Goal: Information Seeking & Learning: Learn about a topic

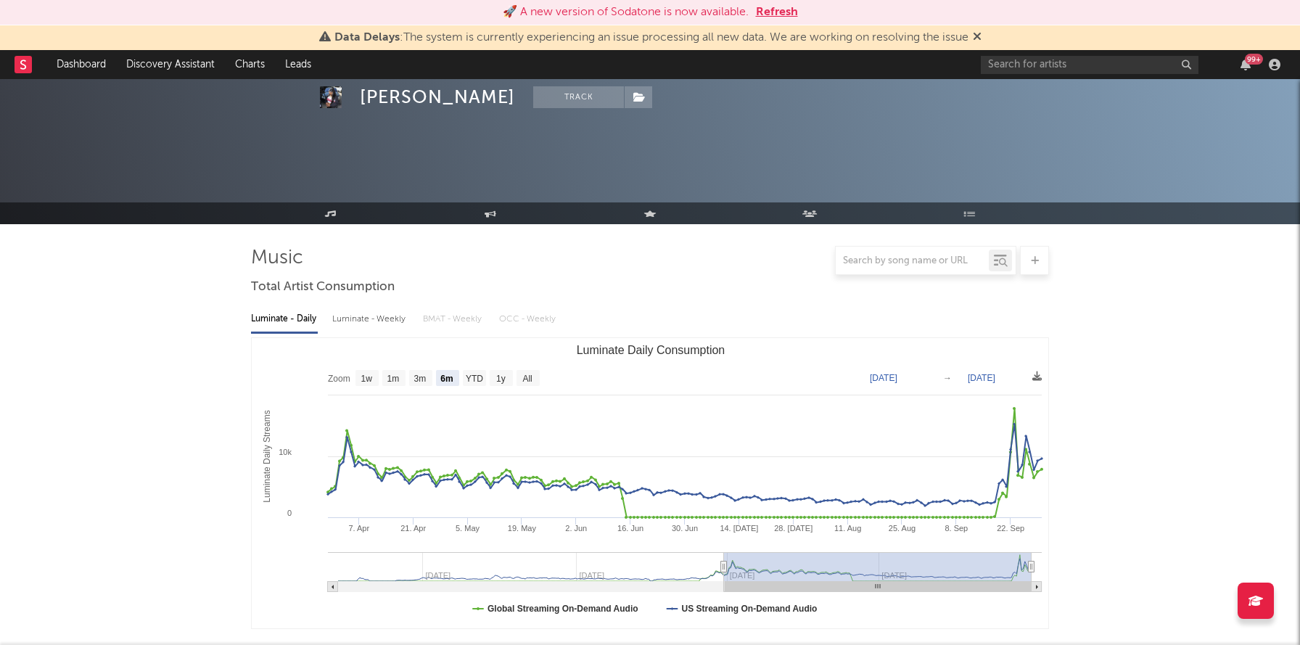
select select "6m"
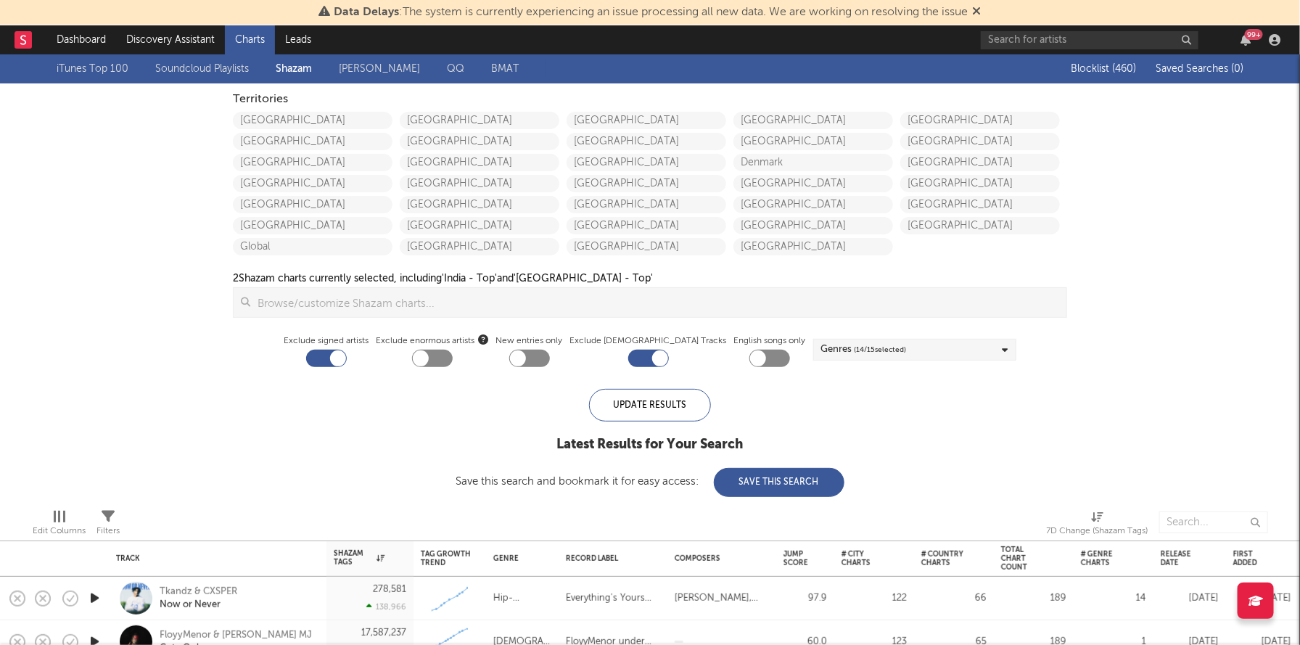
click at [298, 109] on div "United States Canada Australia China Japan New Zealand Global" at bounding box center [316, 181] width 167 height 147
click at [298, 118] on link "[GEOGRAPHIC_DATA]" at bounding box center [313, 120] width 160 height 17
checkbox input "true"
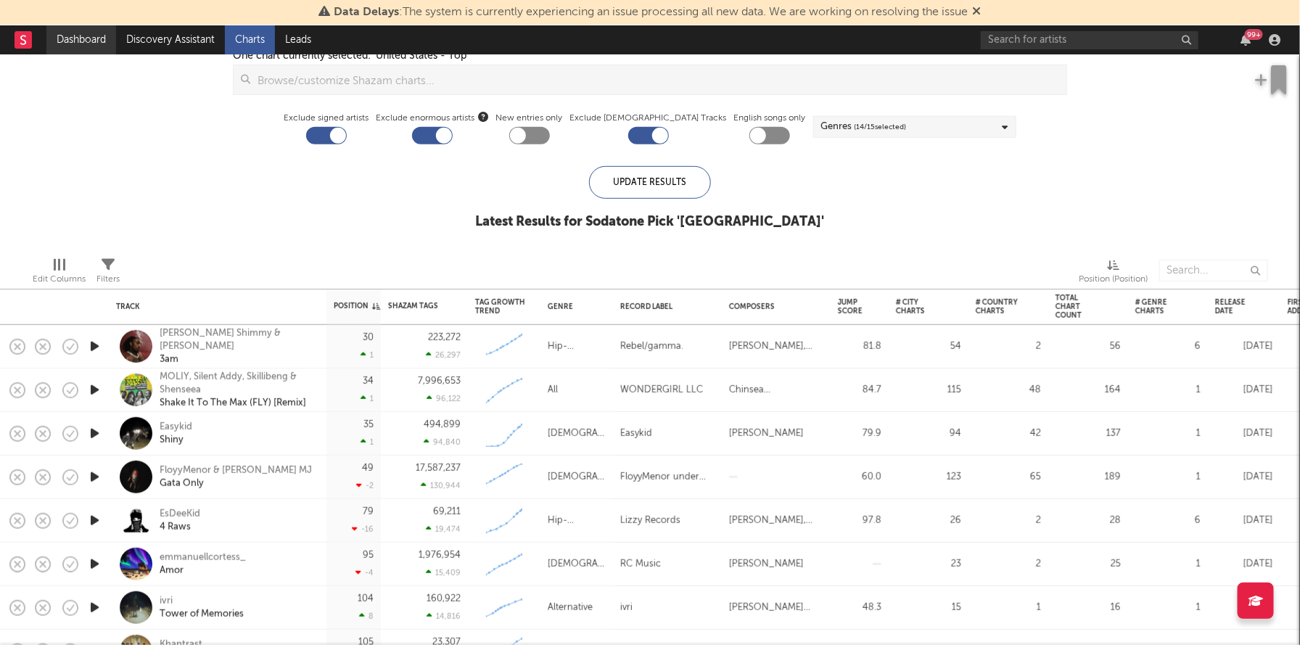
click at [70, 44] on link "Dashboard" at bounding box center [81, 39] width 70 height 29
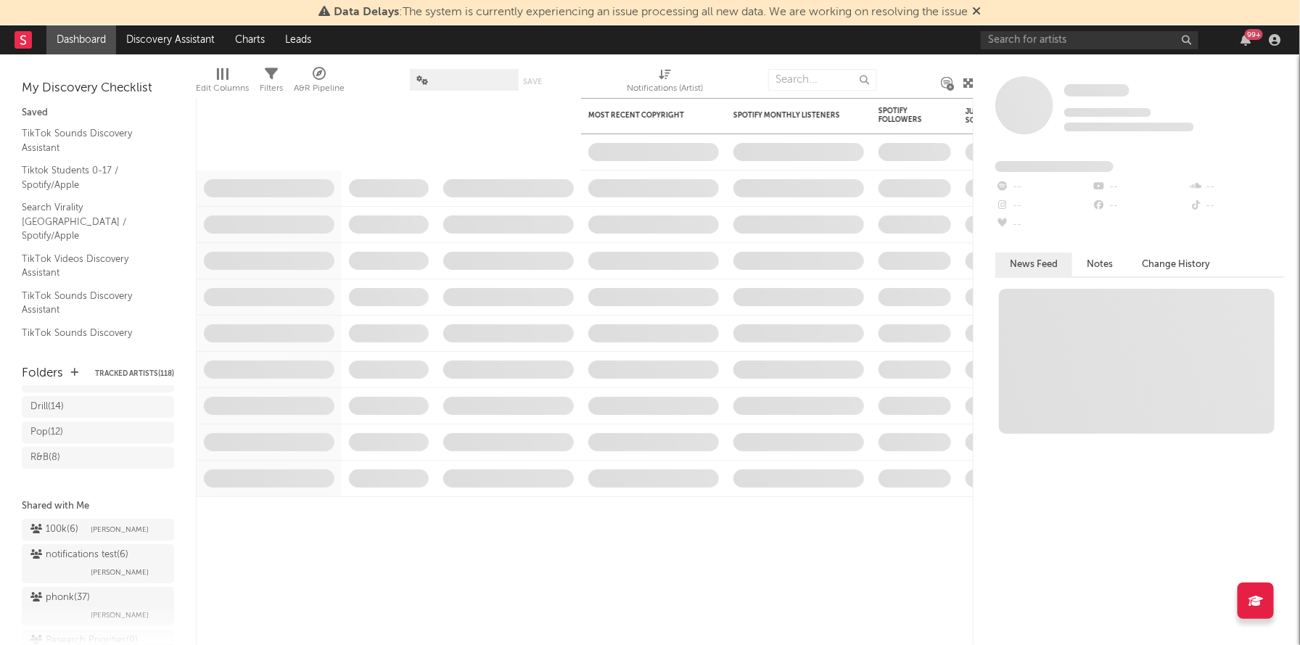
scroll to position [279, 0]
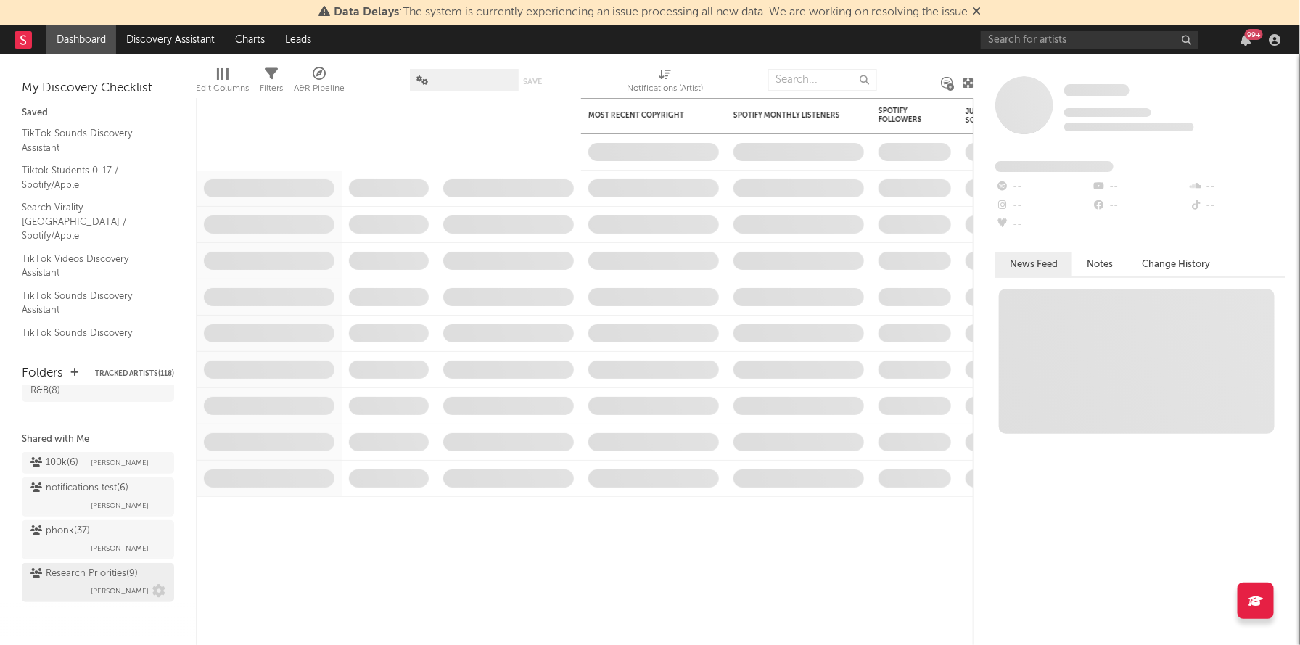
click at [68, 574] on div "Research Priorities ( 9 )" at bounding box center [83, 573] width 107 height 17
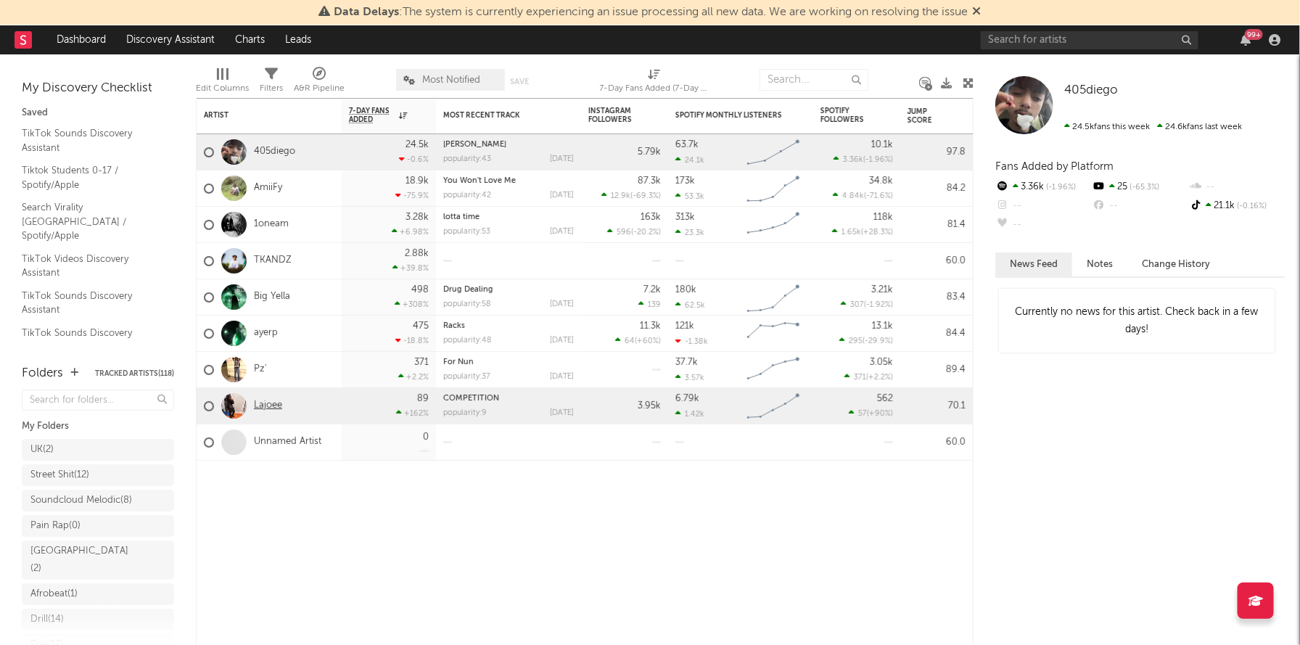
click at [266, 406] on link "Lajoee" at bounding box center [268, 406] width 28 height 12
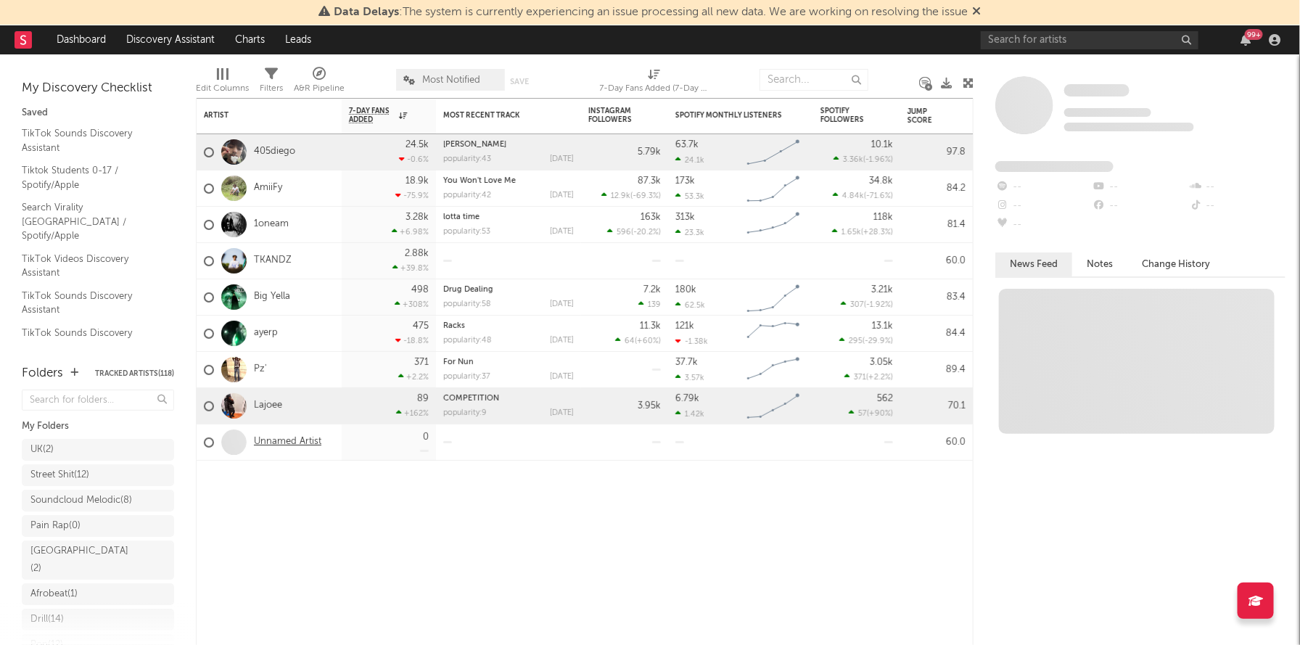
click at [285, 440] on link "Unnamed Artist" at bounding box center [287, 442] width 67 height 12
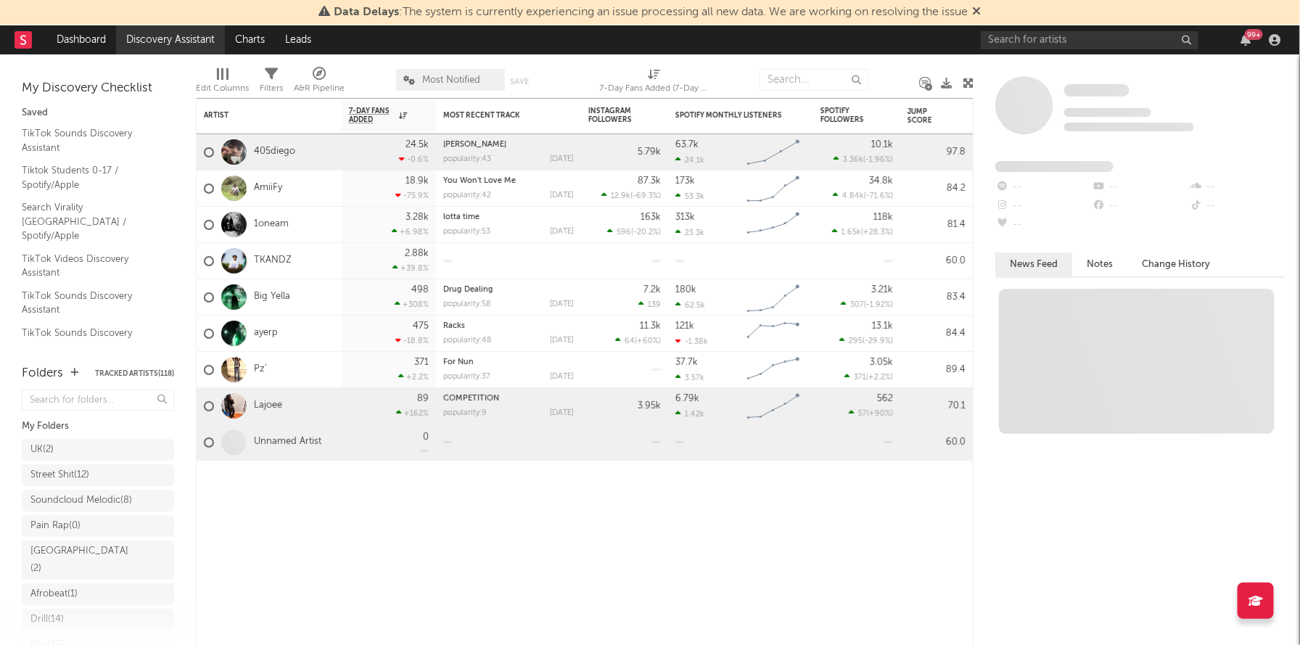
click at [198, 43] on link "Discovery Assistant" at bounding box center [170, 39] width 109 height 29
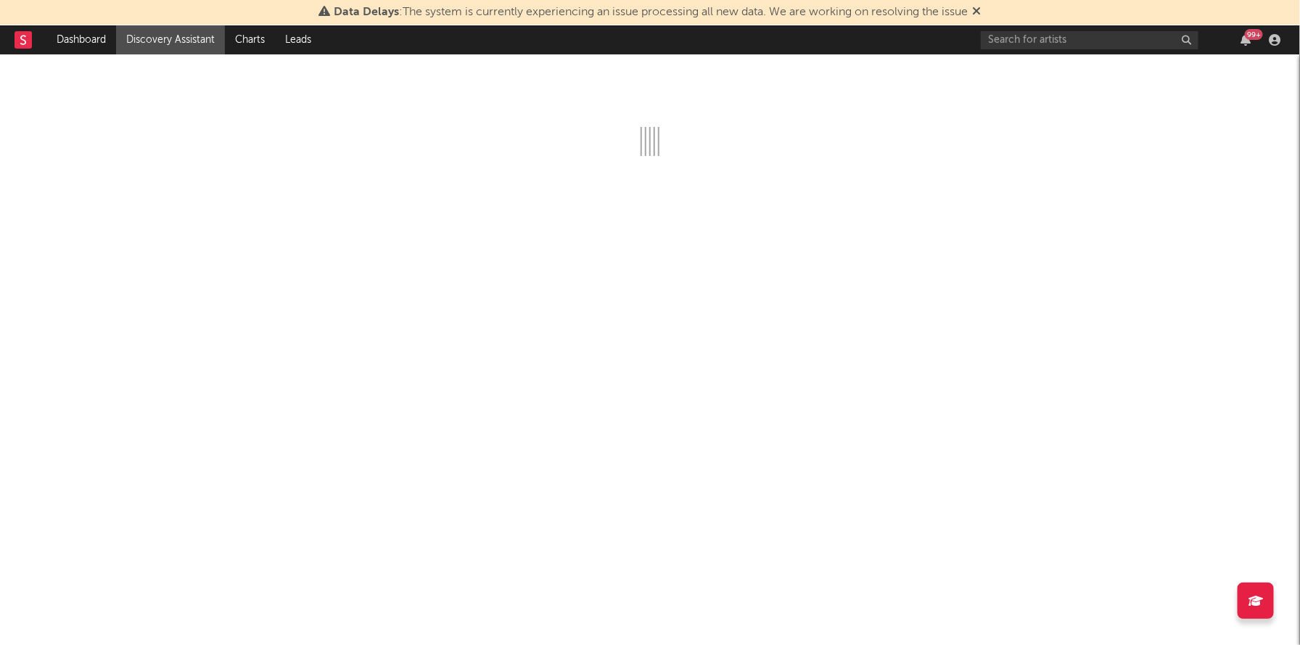
click at [982, 11] on icon at bounding box center [977, 11] width 9 height 12
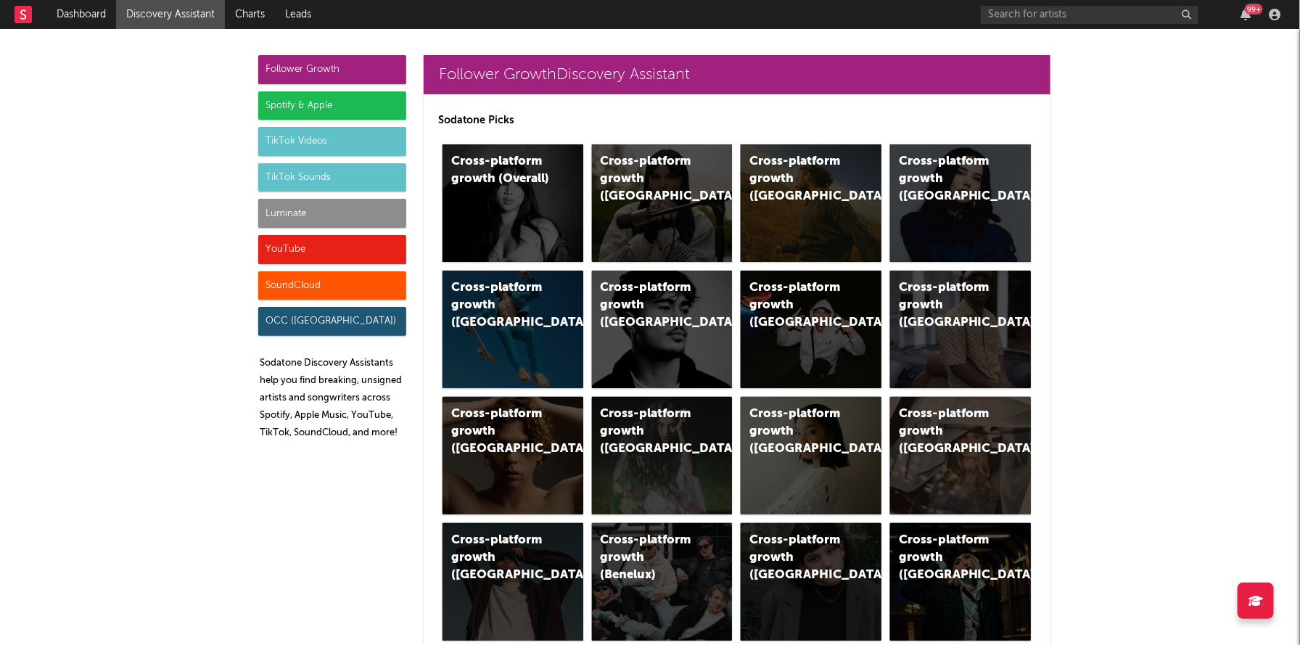
click at [342, 215] on div "Luminate" at bounding box center [332, 213] width 148 height 29
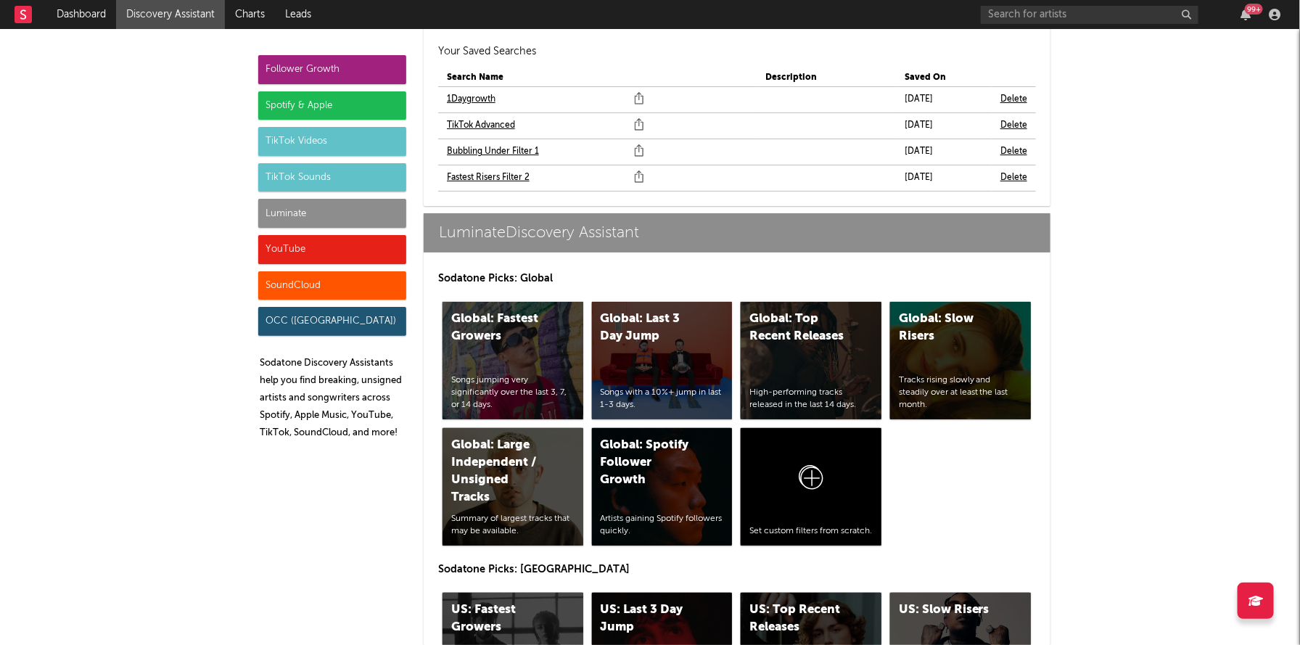
scroll to position [6618, 0]
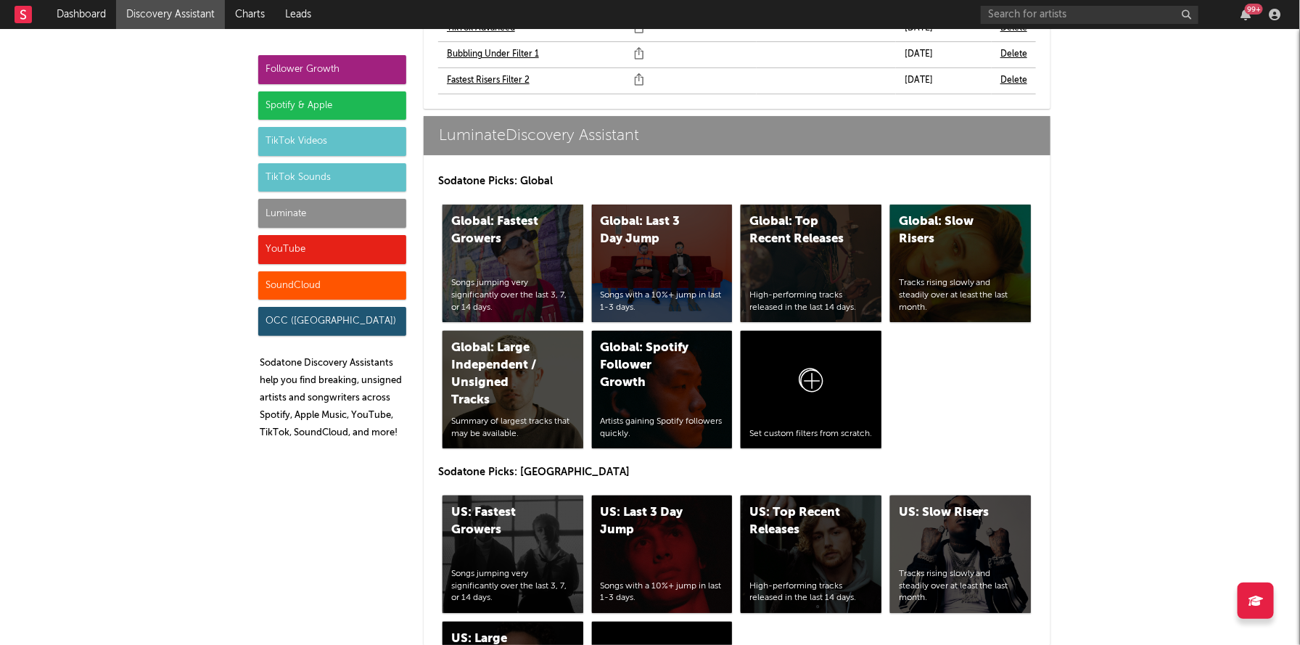
click at [342, 215] on div "Luminate" at bounding box center [332, 213] width 148 height 29
click at [467, 504] on div "US: Fastest Growers" at bounding box center [500, 521] width 99 height 35
click at [807, 496] on div "US: Top Recent Releases High-performing tracks released in the last 14 days." at bounding box center [811, 555] width 141 height 118
click at [645, 580] on div "Songs with a 10%+ jump in last 1-3 days." at bounding box center [662, 592] width 123 height 25
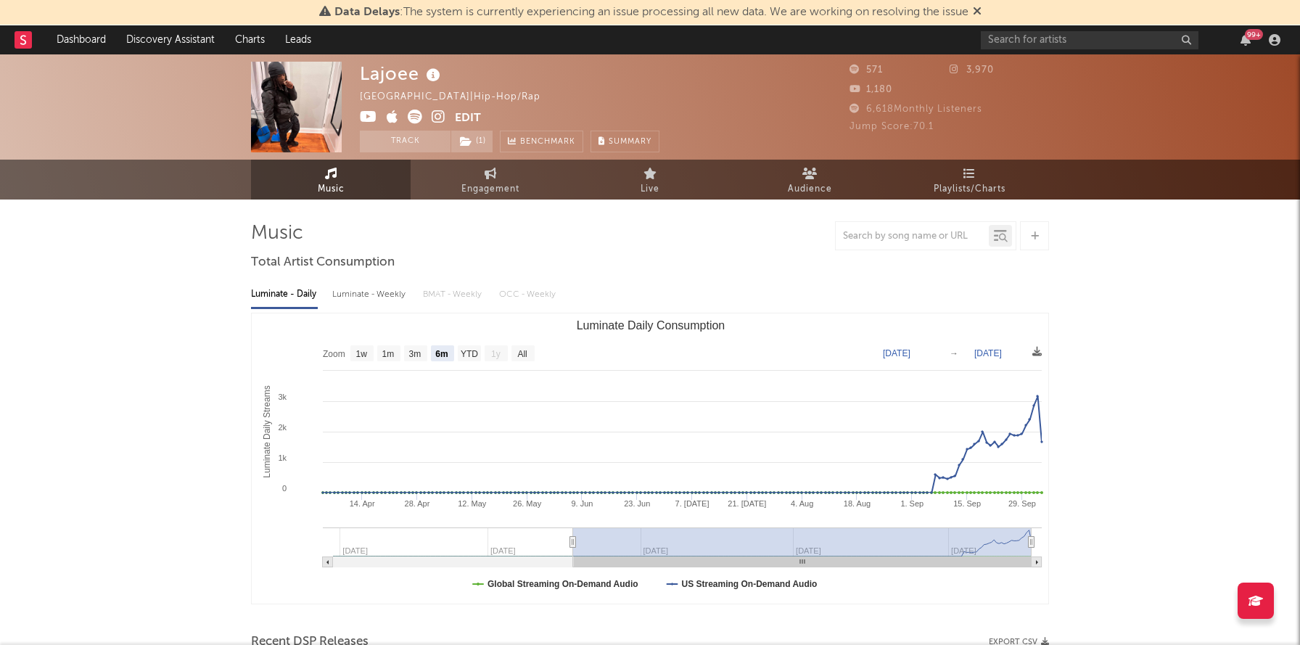
select select "6m"
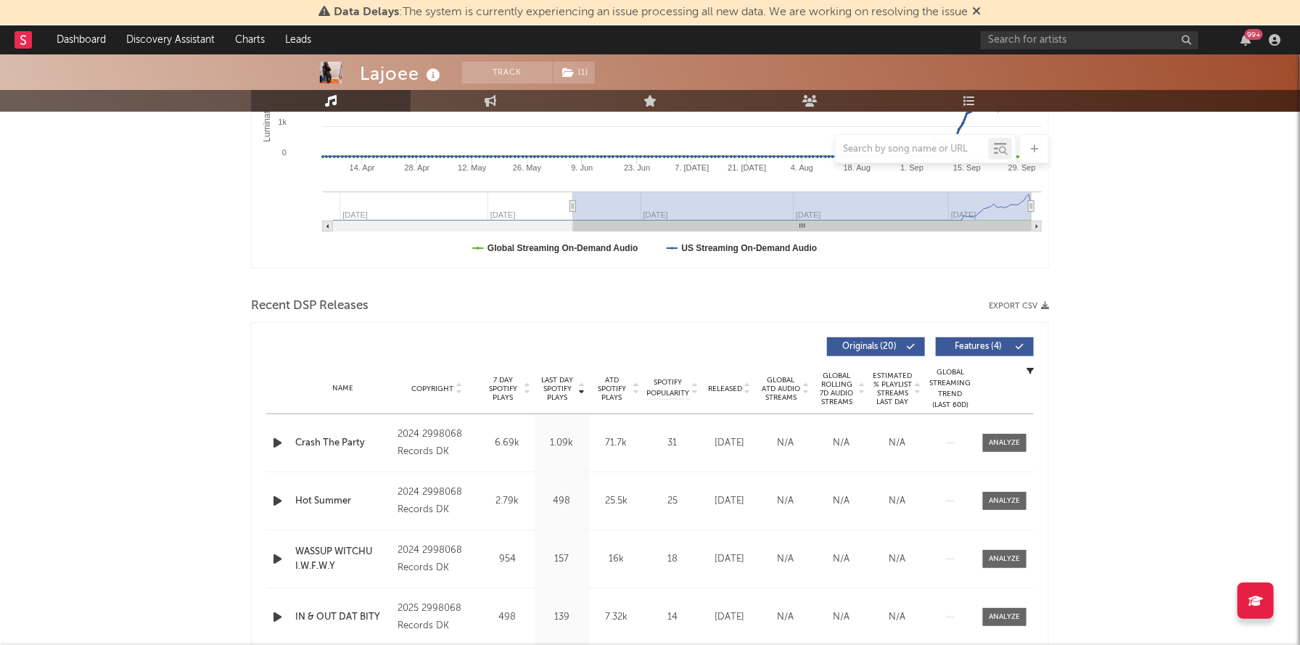
scroll to position [340, 0]
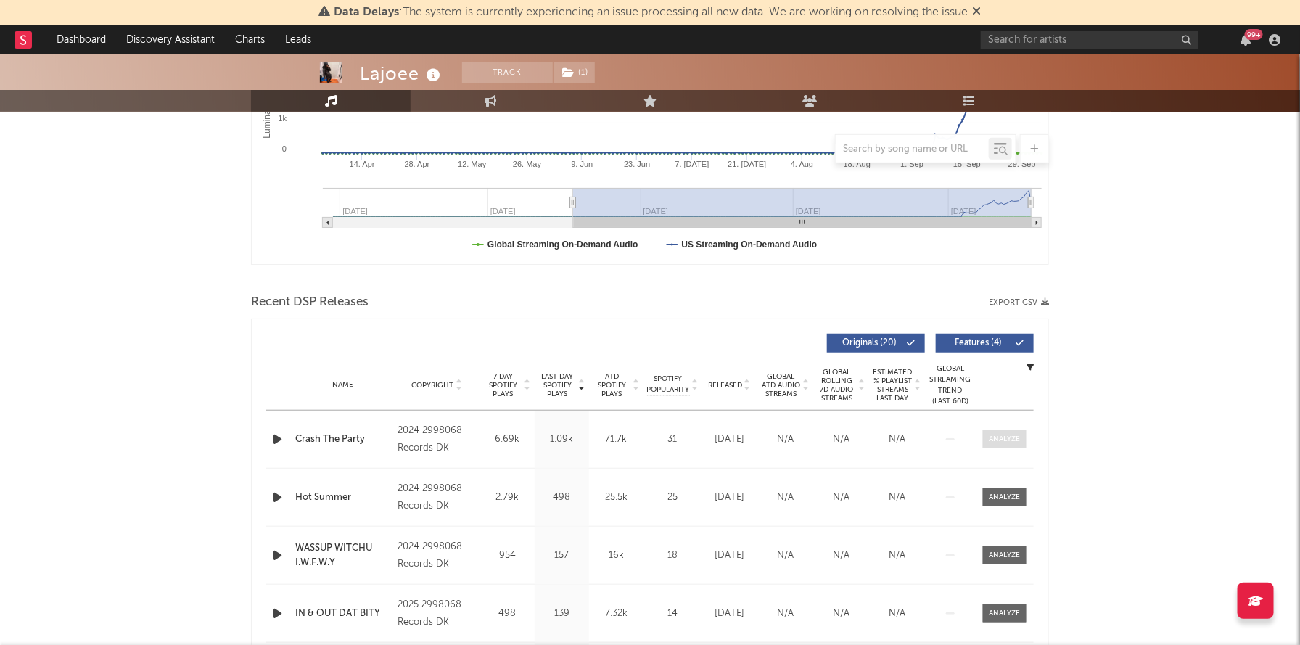
click at [1018, 443] on div at bounding box center [1005, 439] width 31 height 11
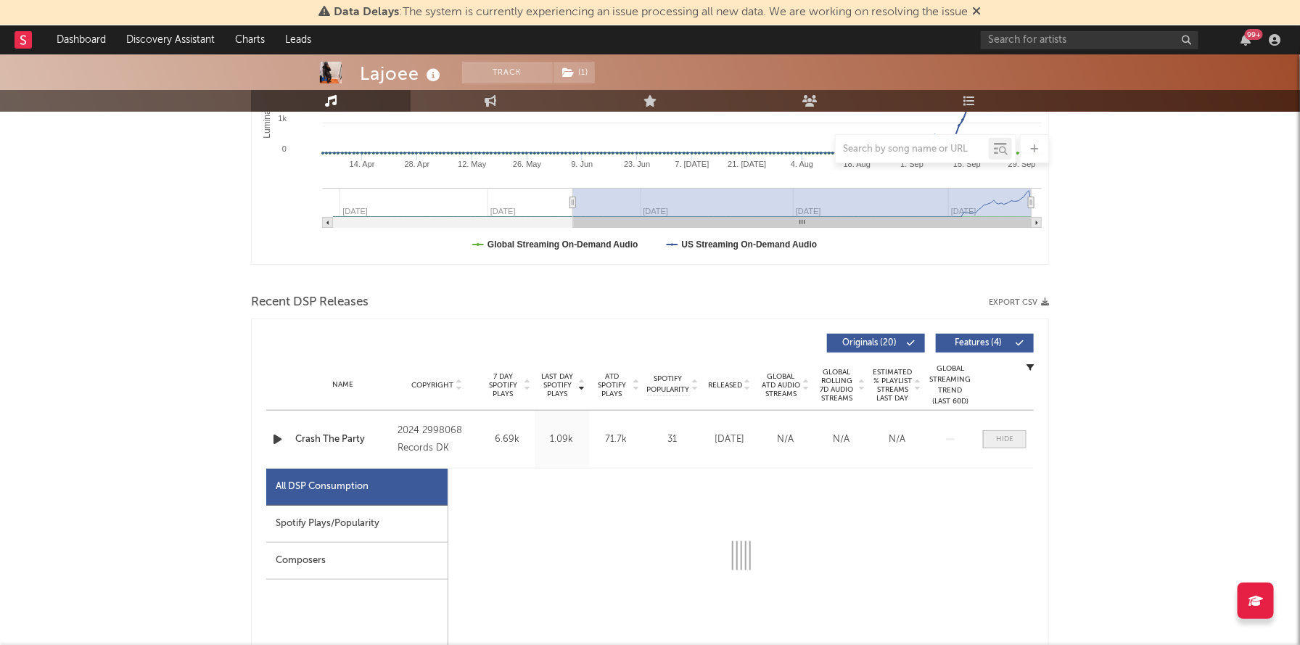
select select "1w"
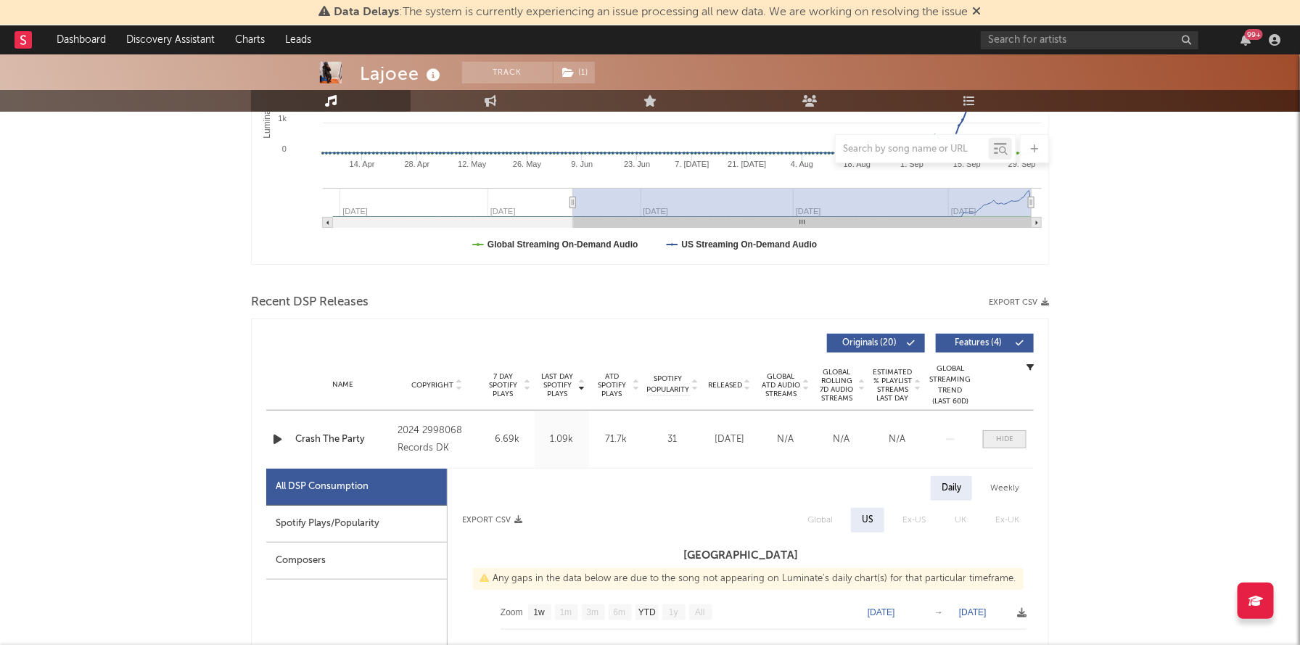
click at [1018, 443] on span at bounding box center [1005, 439] width 44 height 18
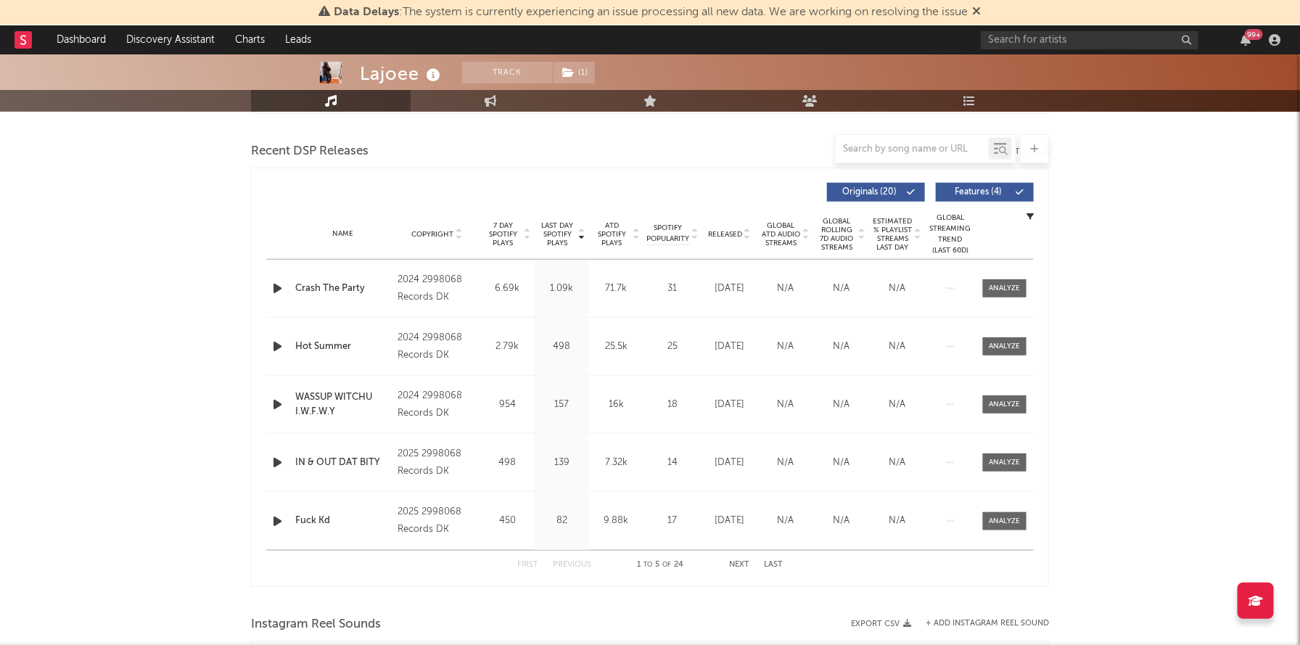
scroll to position [492, 0]
click at [1016, 345] on div at bounding box center [1005, 345] width 31 height 11
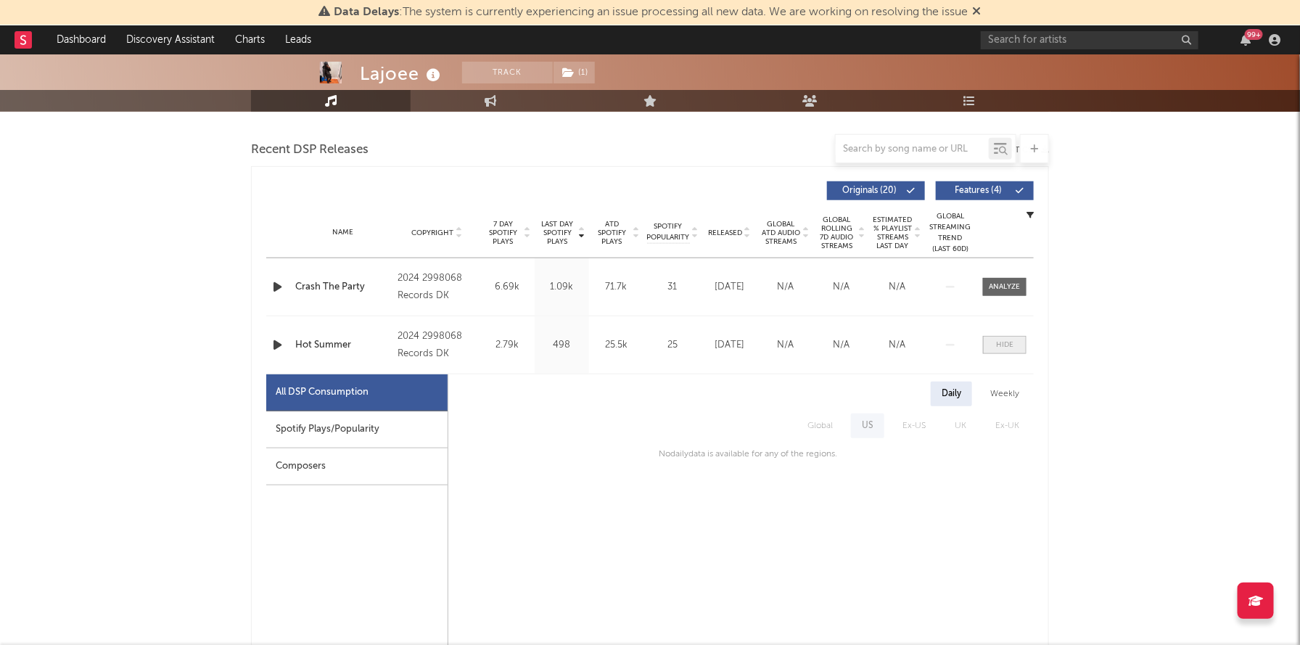
click at [1015, 345] on span at bounding box center [1005, 345] width 44 height 18
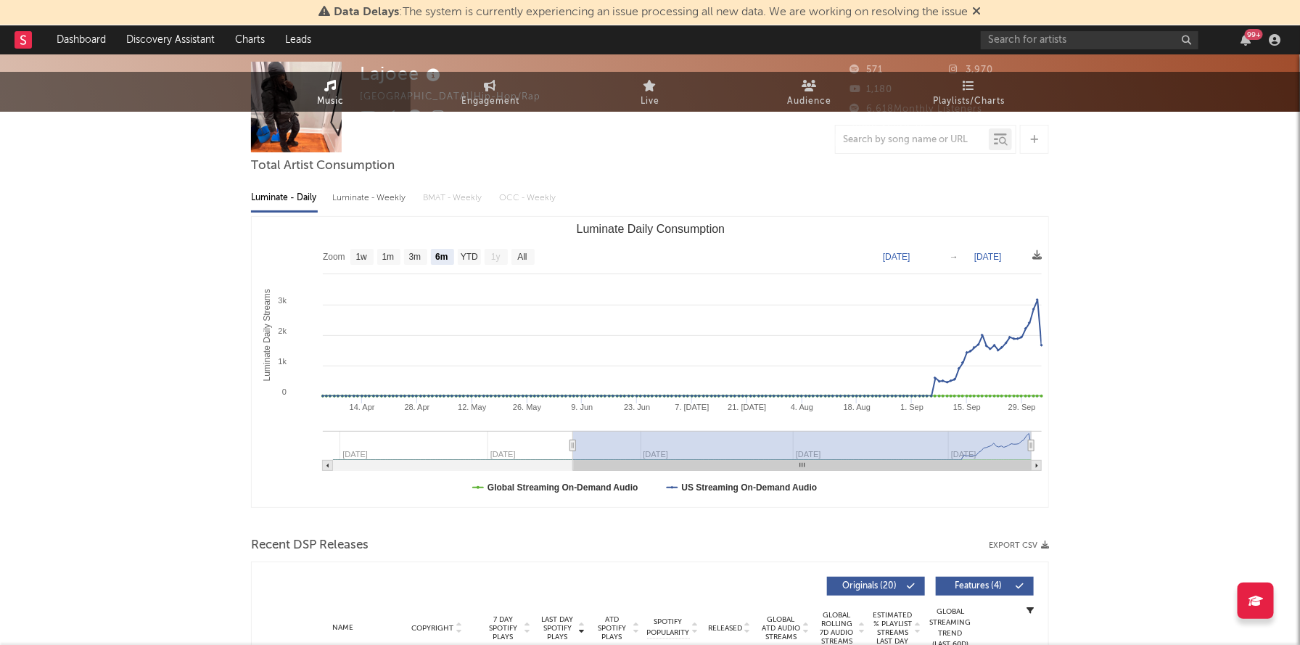
scroll to position [0, 0]
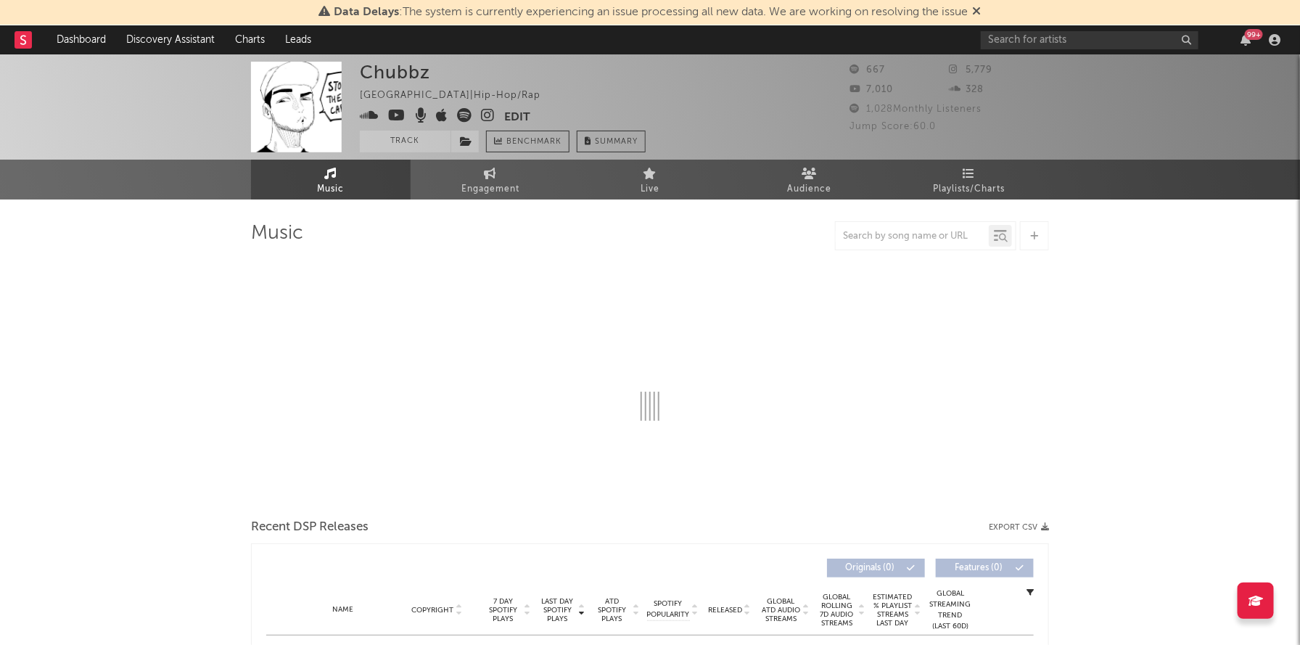
select select "1w"
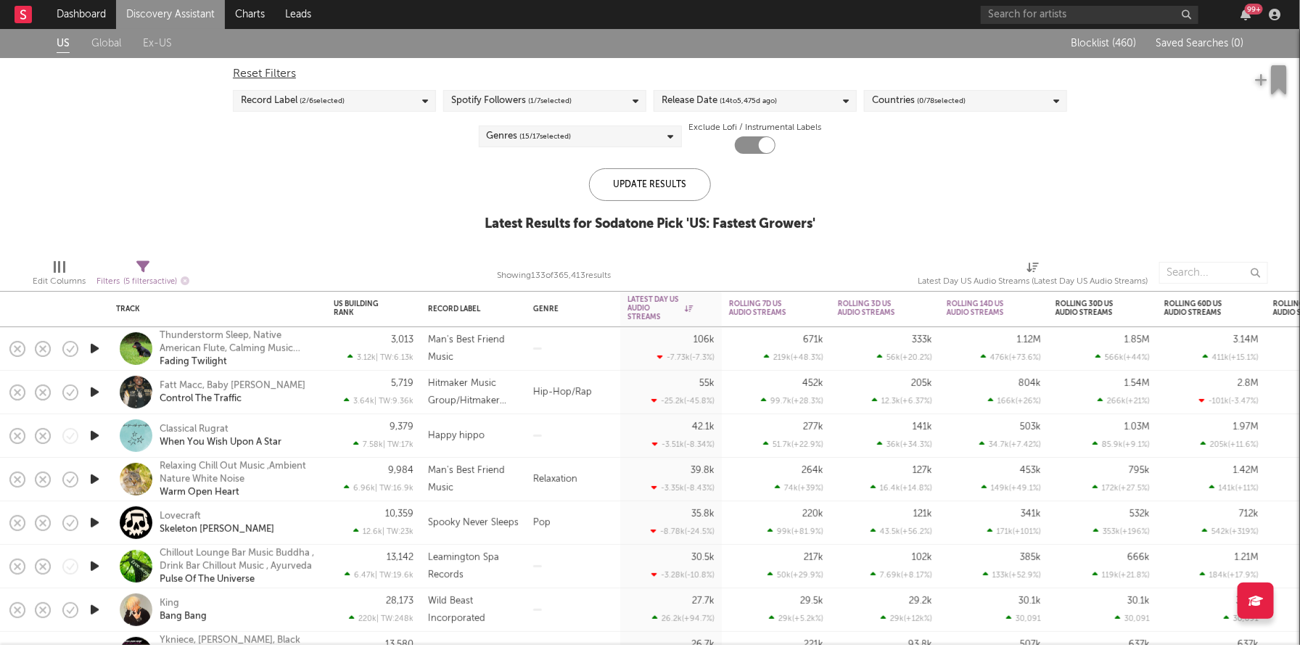
click at [747, 94] on span "( 14 to [DATE])" at bounding box center [748, 100] width 57 height 17
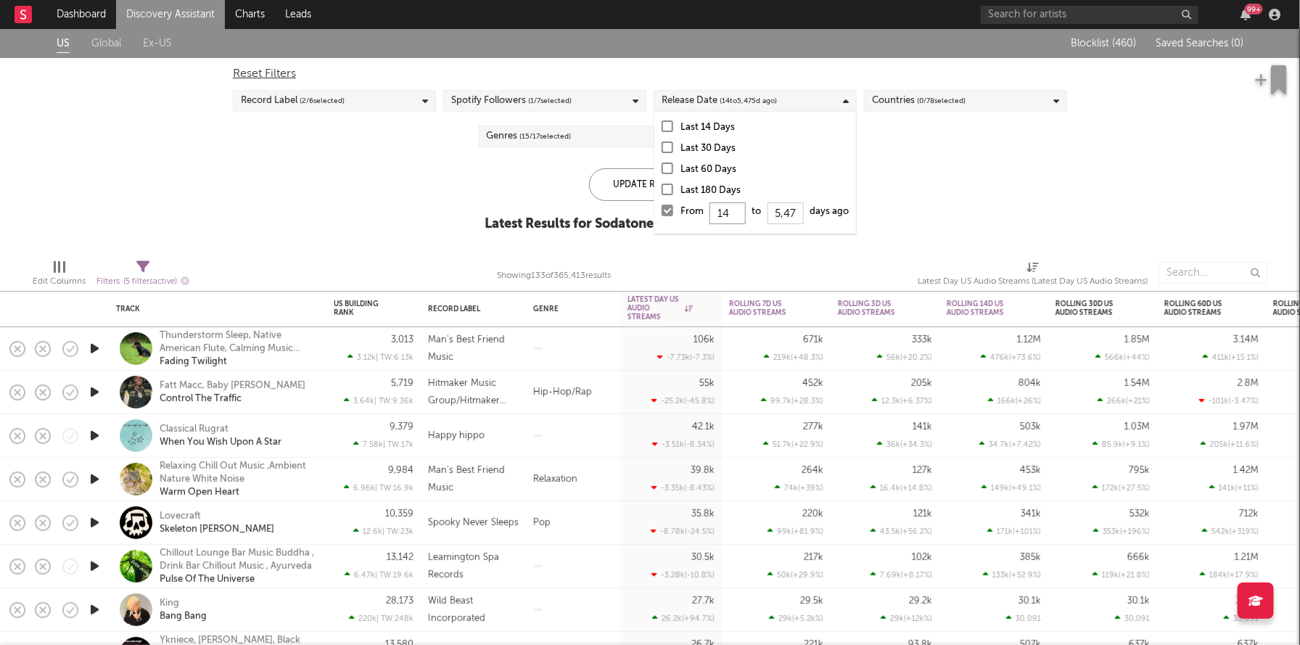
click at [731, 214] on input "14" at bounding box center [728, 213] width 36 height 22
type input "1"
type input "0"
click at [626, 186] on div "Update Results" at bounding box center [650, 184] width 122 height 33
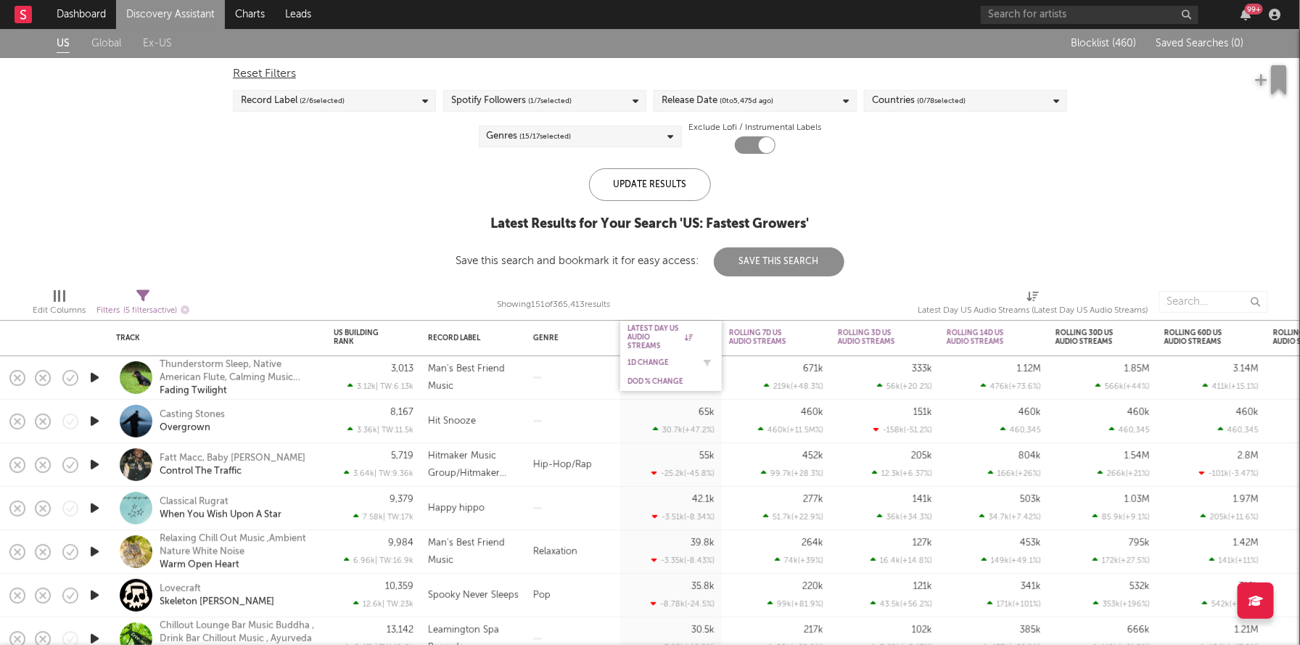
click at [654, 365] on div "1D Change" at bounding box center [660, 362] width 65 height 9
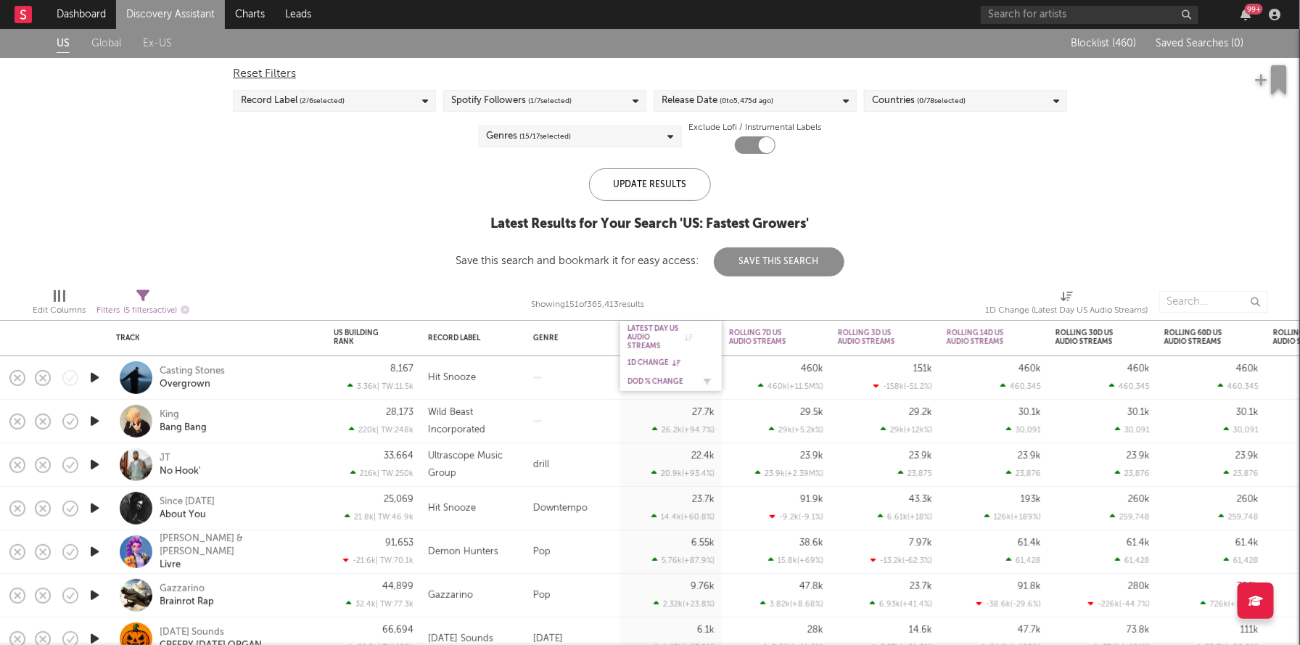
click at [643, 379] on div "DoD % Change" at bounding box center [660, 381] width 65 height 9
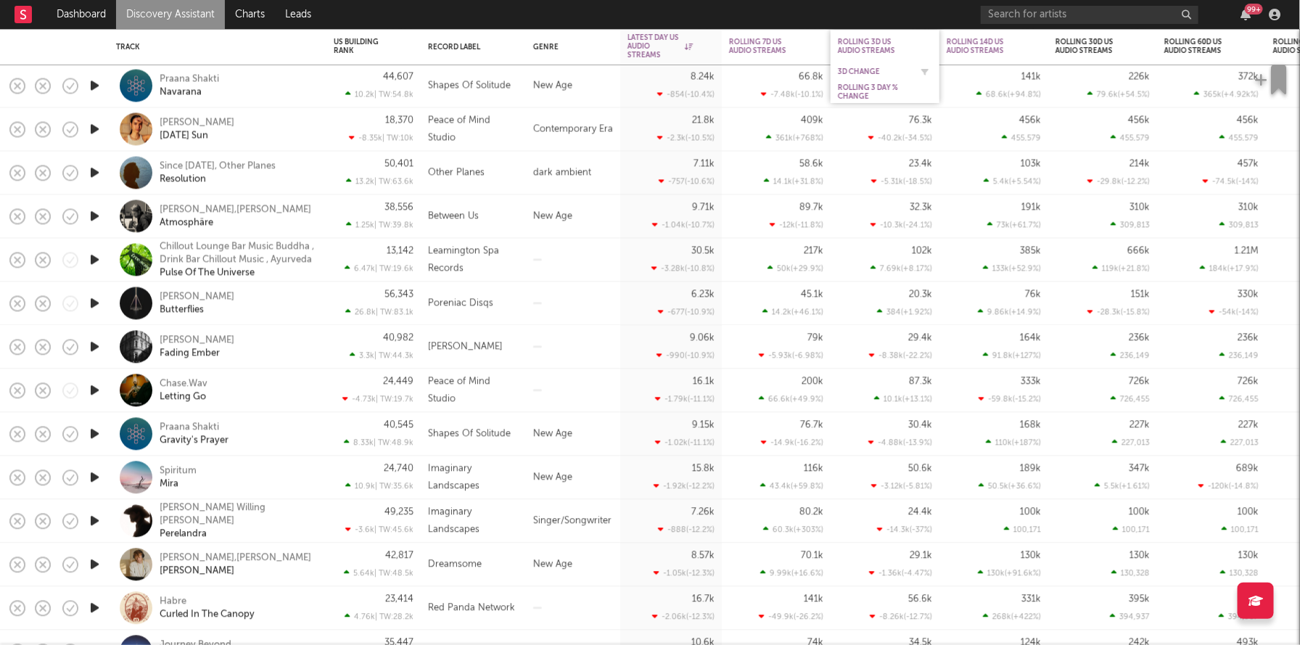
click at [865, 72] on div "3D Change" at bounding box center [874, 71] width 73 height 9
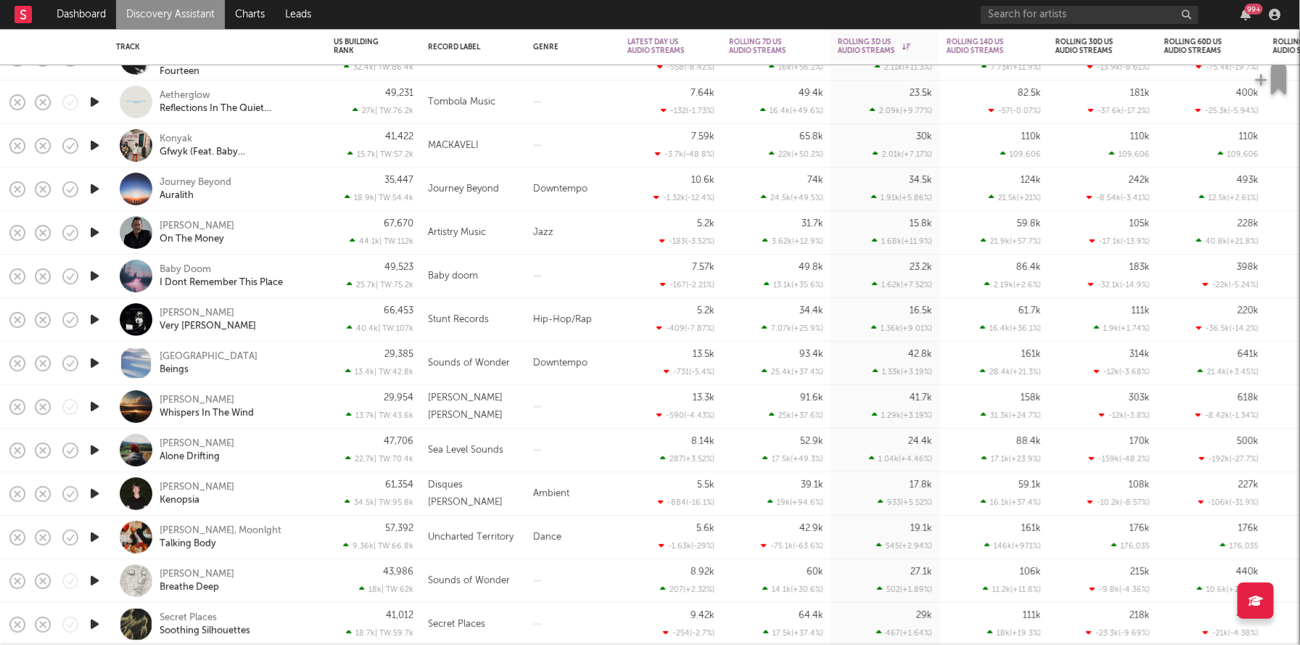
click at [88, 144] on icon "button" at bounding box center [94, 145] width 15 height 18
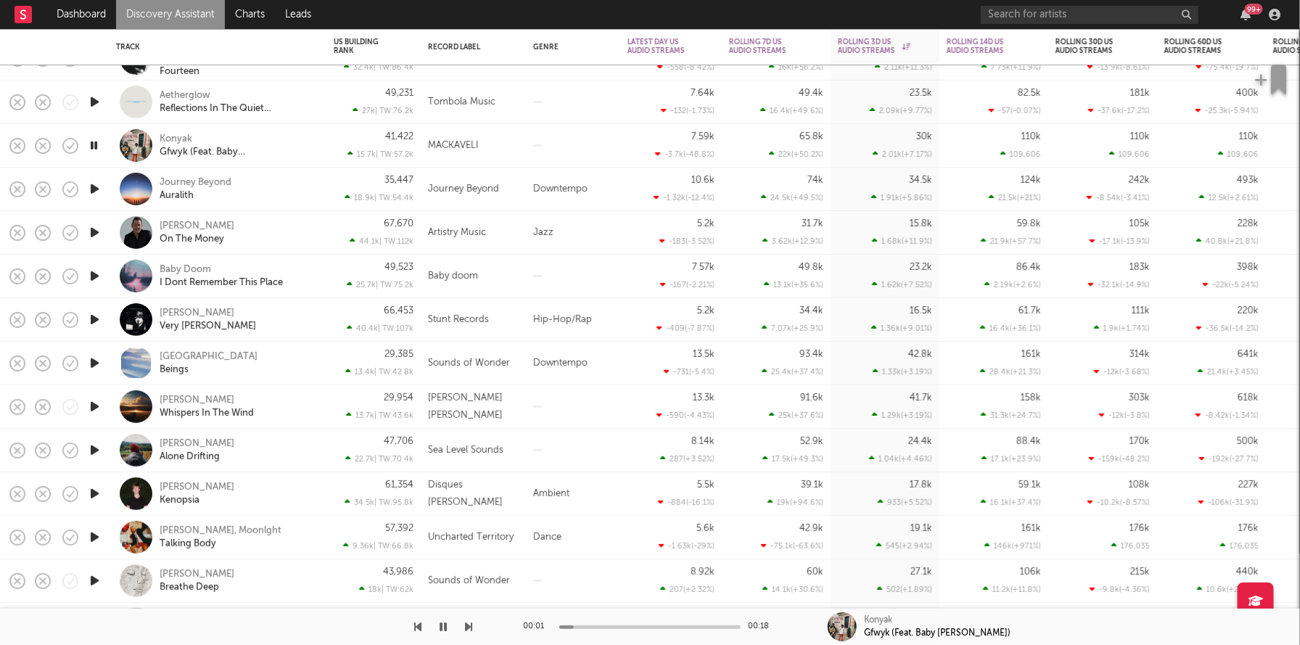
click at [88, 144] on icon "button" at bounding box center [94, 145] width 14 height 18
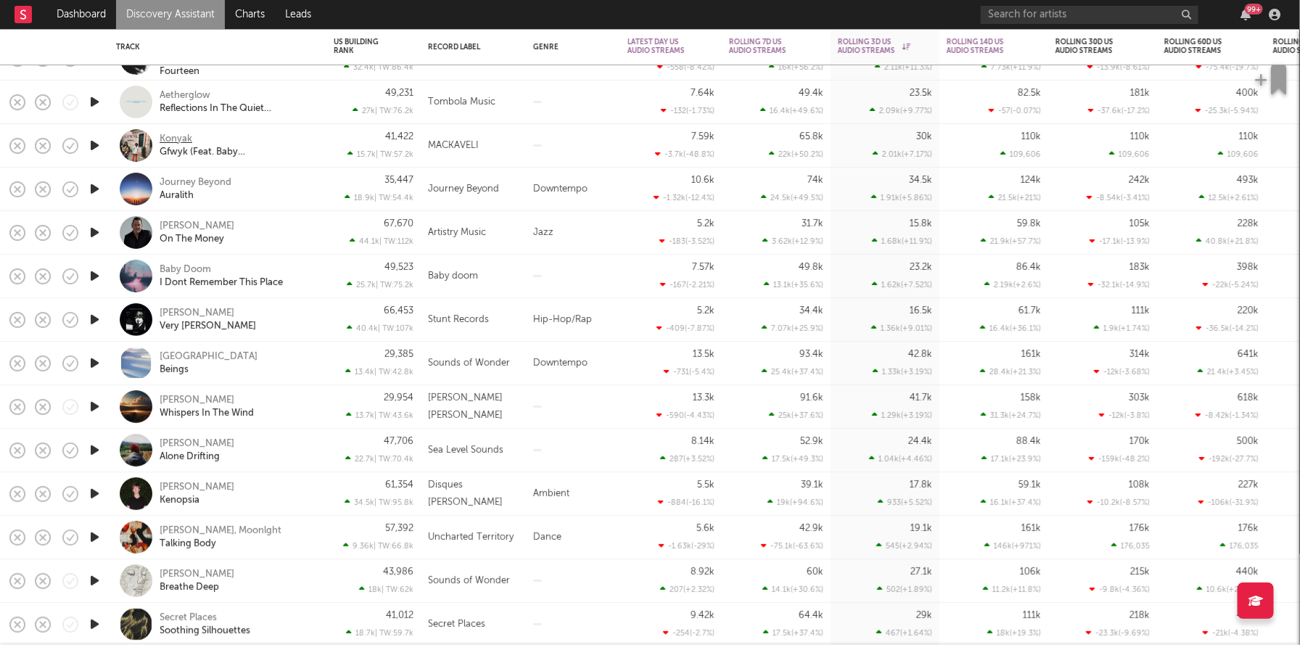
click at [168, 137] on div "Konyak" at bounding box center [176, 139] width 33 height 13
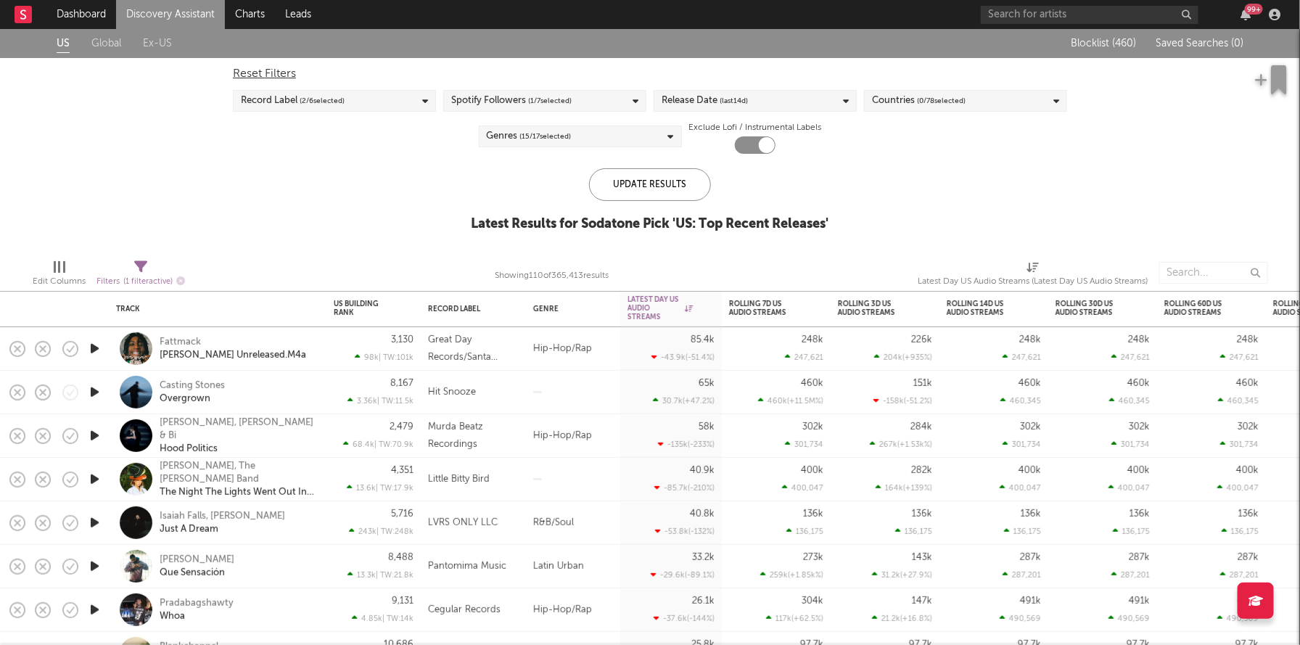
click at [726, 107] on span "(last 14 d)" at bounding box center [734, 100] width 28 height 17
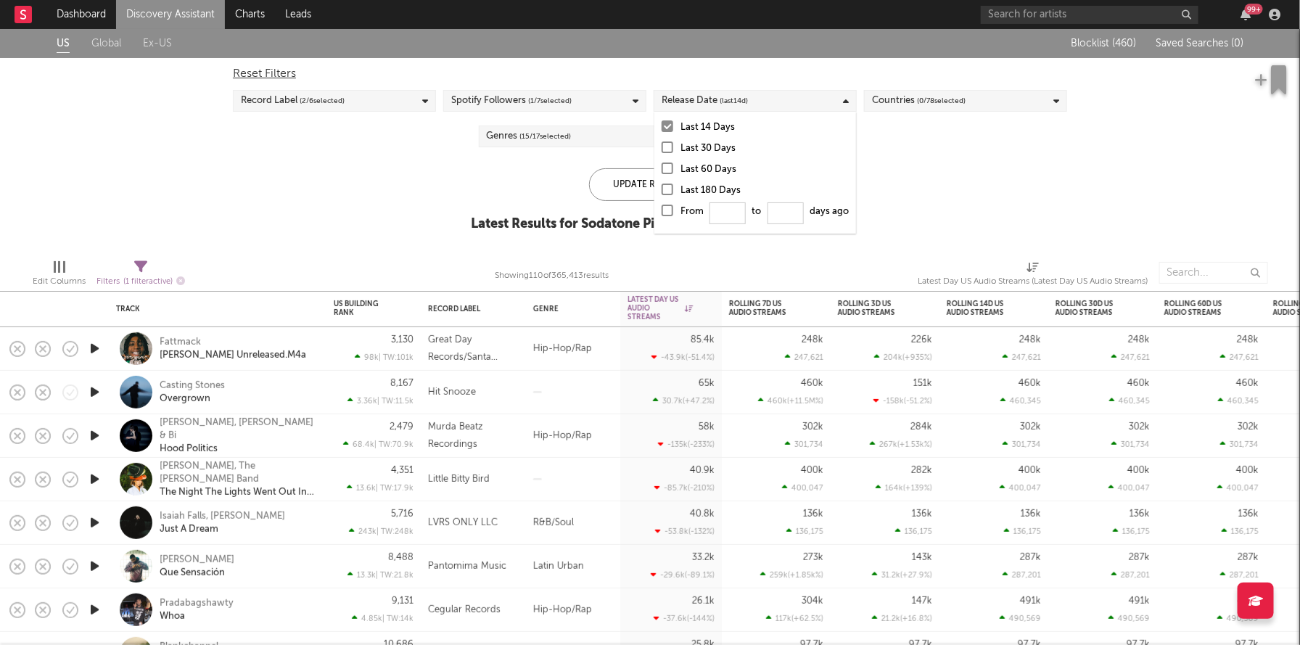
click at [670, 210] on div at bounding box center [668, 211] width 12 height 12
click at [662, 210] on input "From to days ago" at bounding box center [662, 214] width 0 height 23
click at [741, 221] on input "From to days ago" at bounding box center [728, 213] width 36 height 22
type input "0"
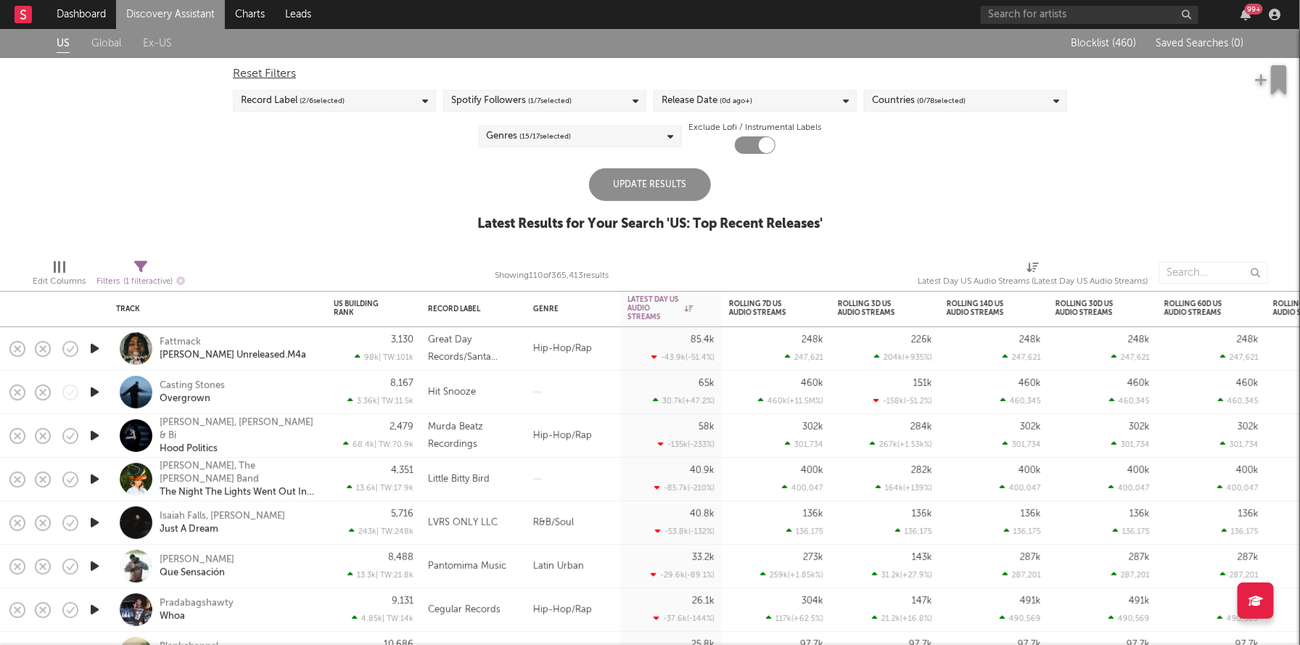
click at [618, 181] on div "Update Results" at bounding box center [650, 184] width 122 height 33
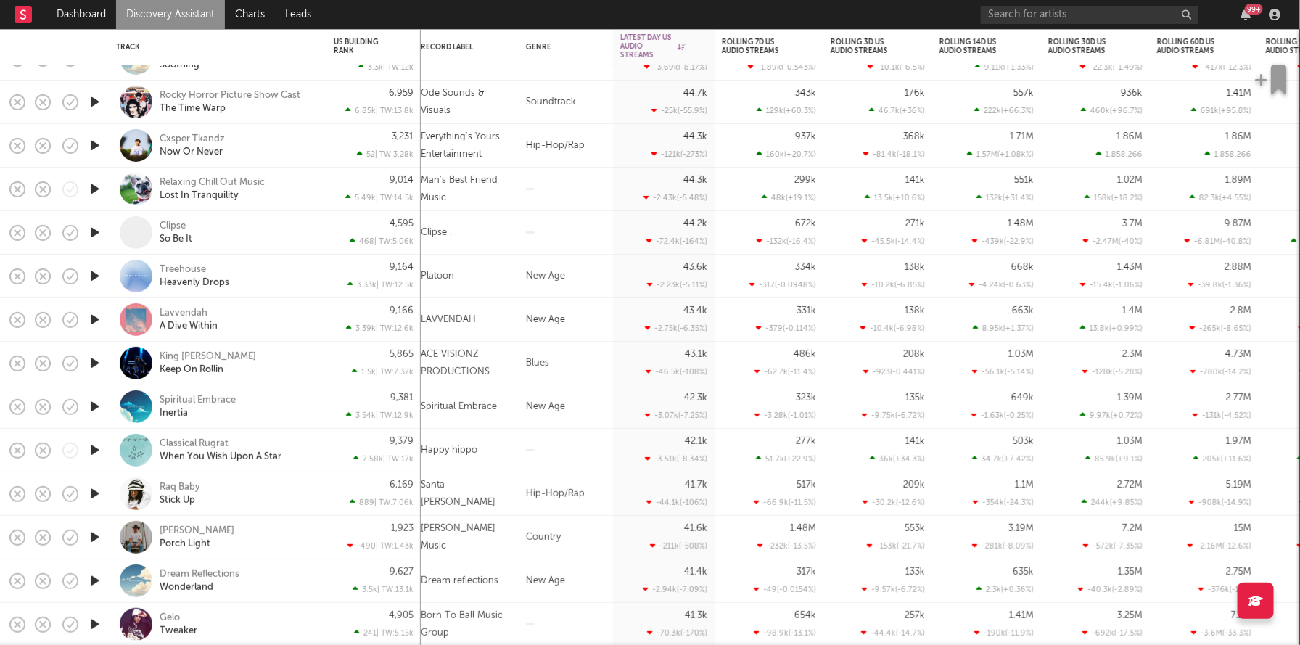
click at [97, 145] on icon "button" at bounding box center [94, 145] width 15 height 18
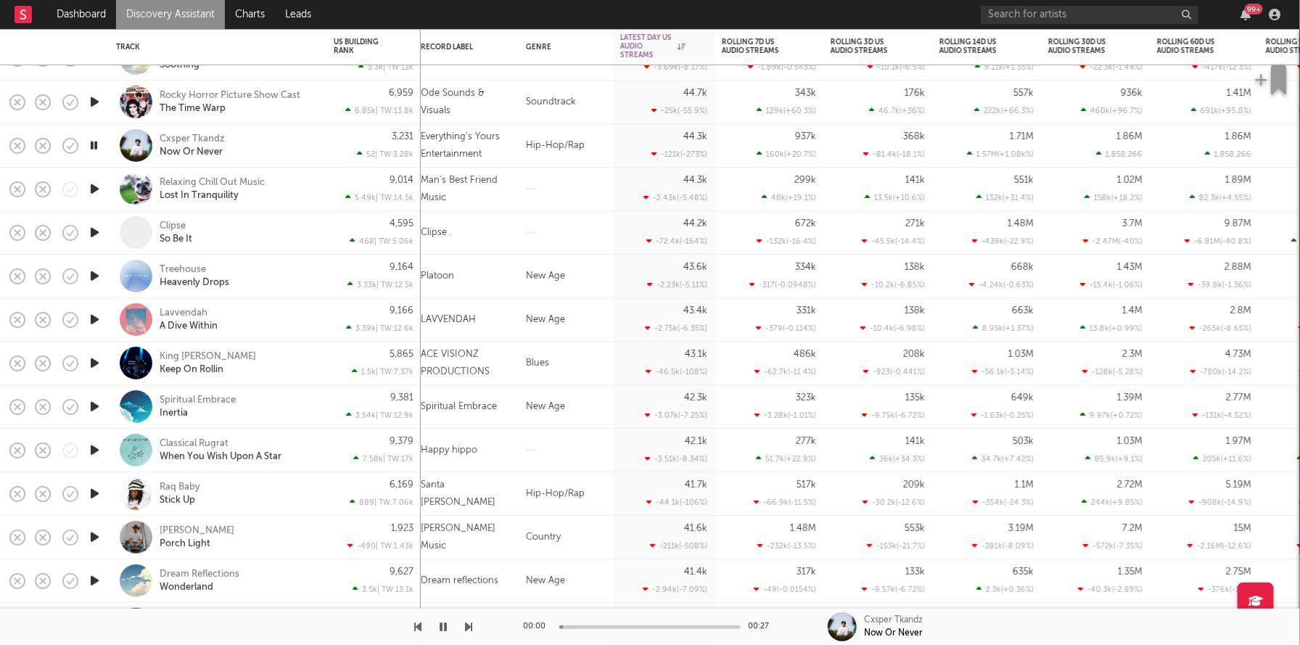
click at [97, 145] on icon "button" at bounding box center [94, 145] width 14 height 18
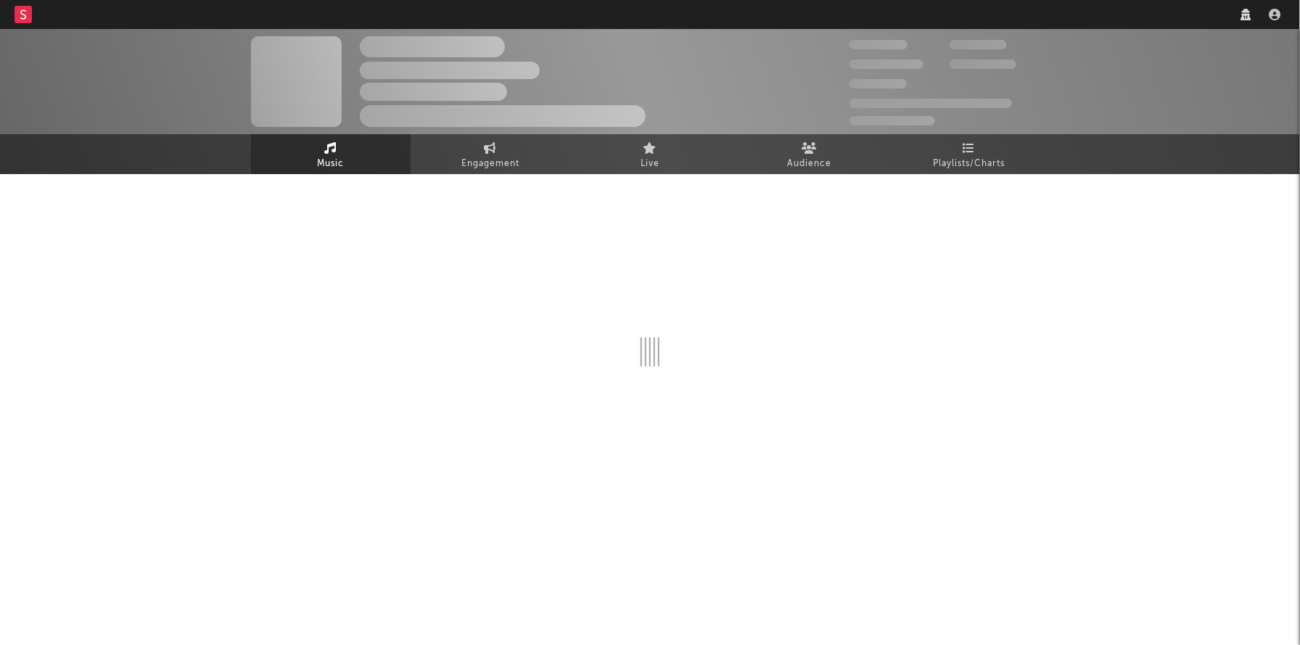
select select "1w"
